Goal: Information Seeking & Learning: Learn about a topic

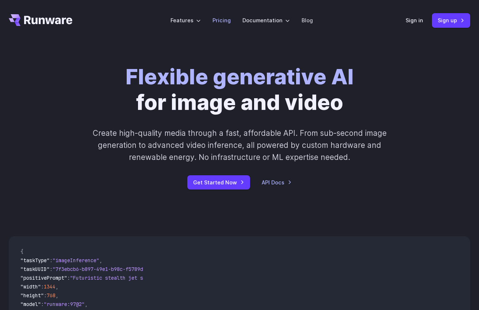
click at [222, 19] on link "Pricing" at bounding box center [221, 20] width 18 height 8
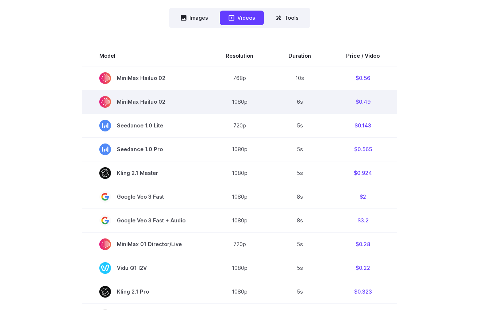
scroll to position [195, 0]
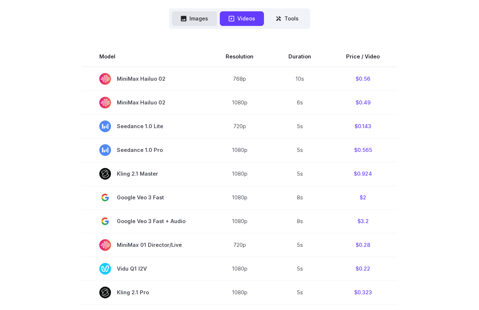
click at [201, 20] on button "Images" at bounding box center [194, 18] width 45 height 14
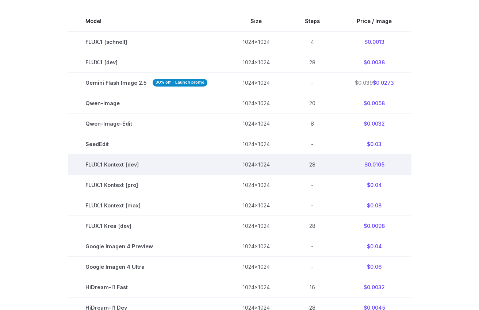
scroll to position [231, 0]
